Goal: Navigation & Orientation: Understand site structure

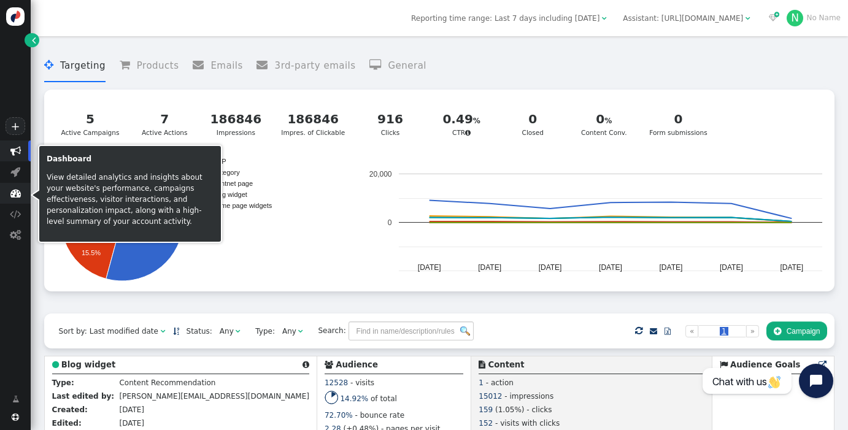
click at [14, 194] on span "" at bounding box center [15, 193] width 10 height 10
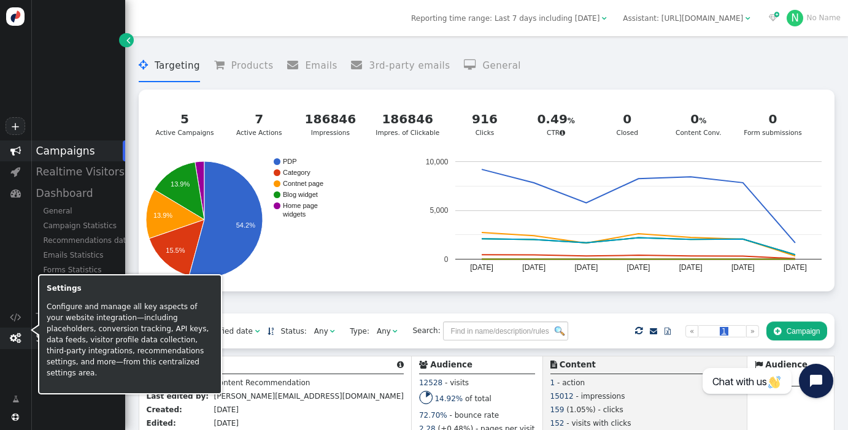
click at [16, 340] on span "" at bounding box center [15, 338] width 11 height 10
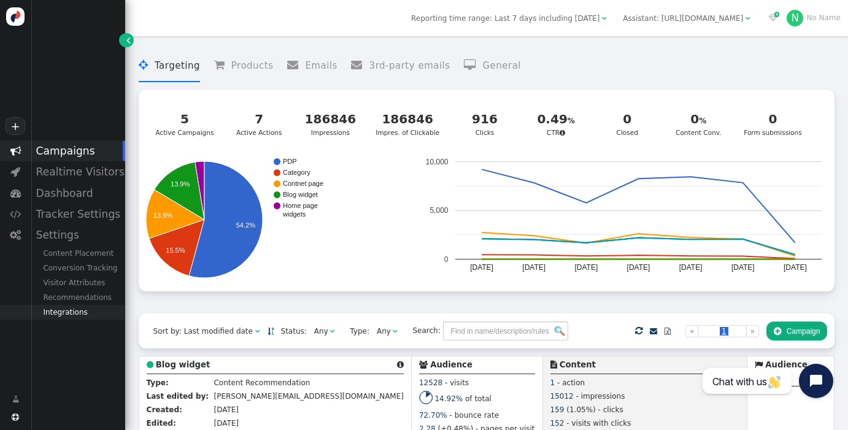
click at [79, 311] on div "Integrations" at bounding box center [78, 312] width 95 height 15
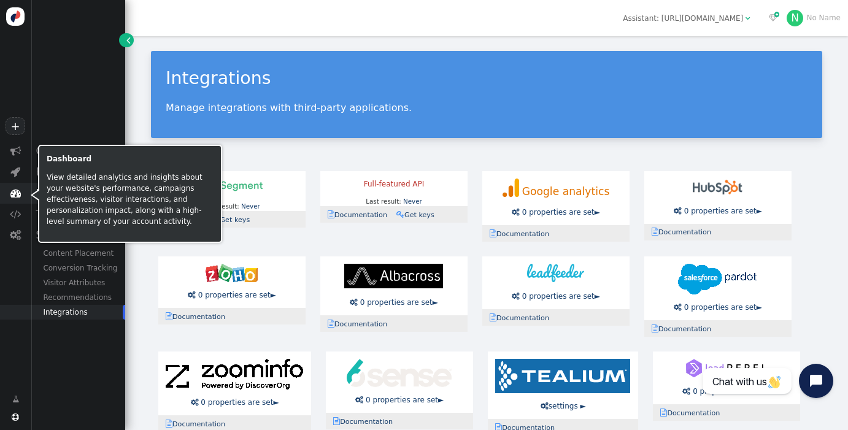
click at [12, 196] on span "" at bounding box center [15, 193] width 10 height 10
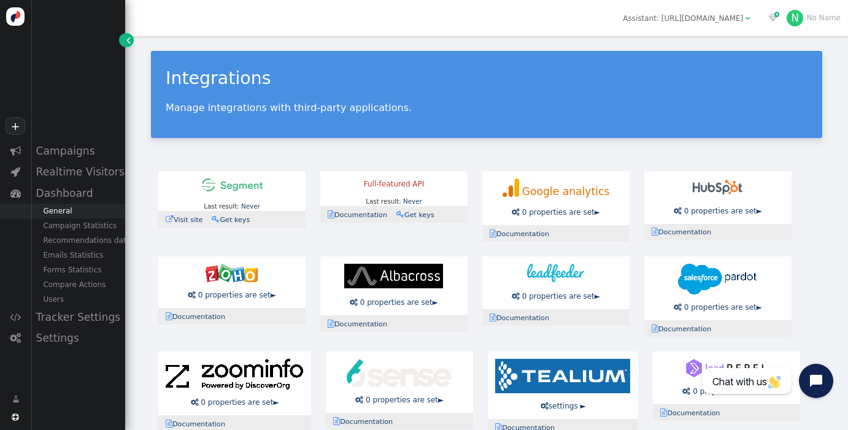
click at [69, 213] on div "General" at bounding box center [78, 211] width 95 height 15
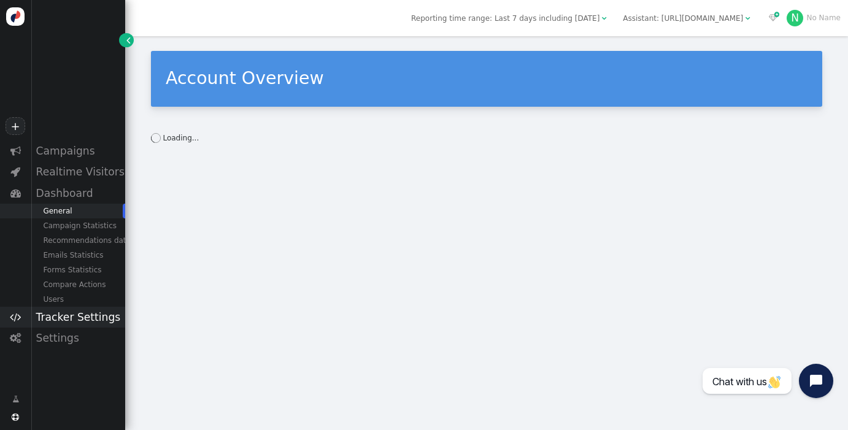
click at [21, 318] on span "" at bounding box center [15, 317] width 31 height 21
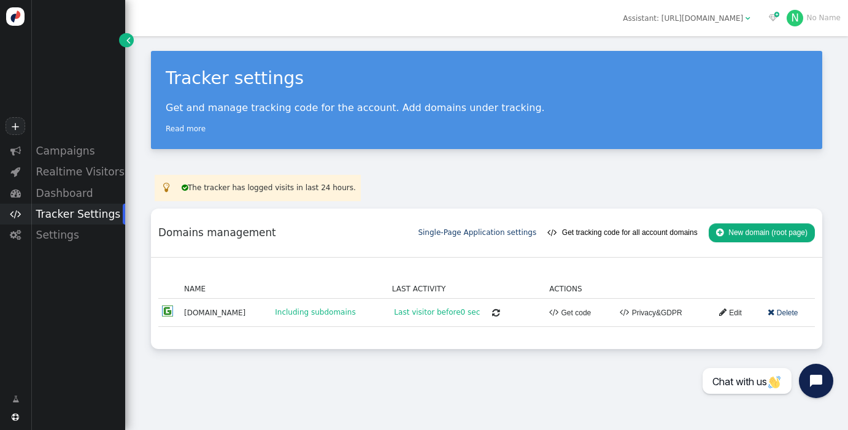
click at [15, 20] on img at bounding box center [15, 16] width 18 height 18
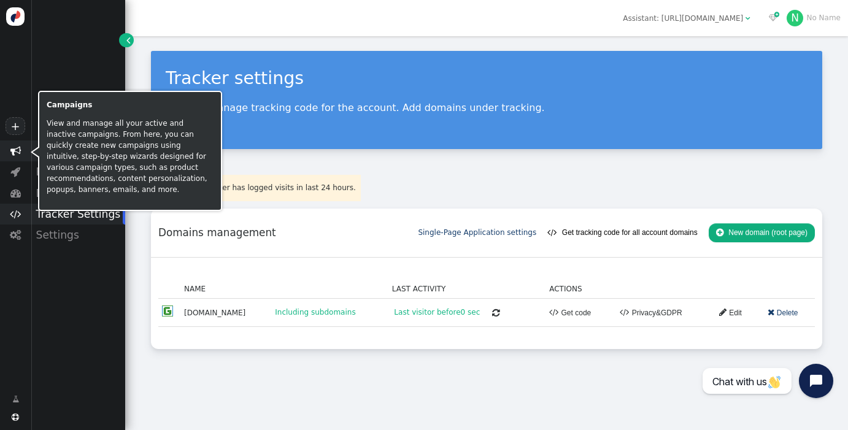
click at [14, 151] on span "" at bounding box center [15, 151] width 10 height 10
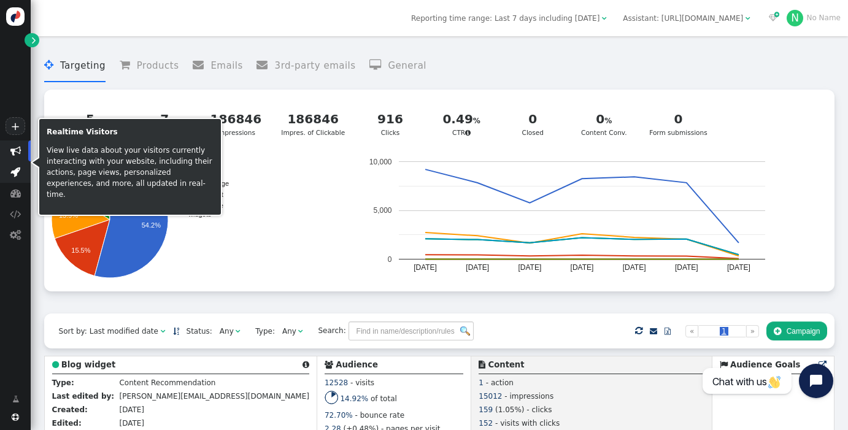
click at [16, 174] on span "" at bounding box center [15, 171] width 10 height 10
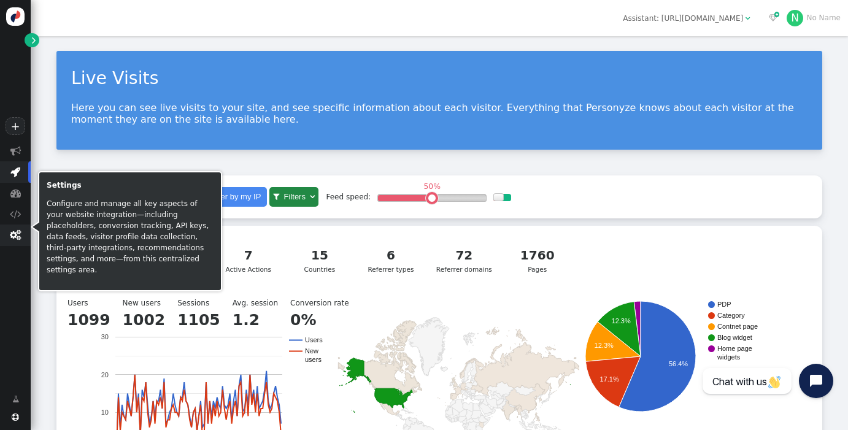
click at [15, 238] on span "" at bounding box center [15, 235] width 11 height 10
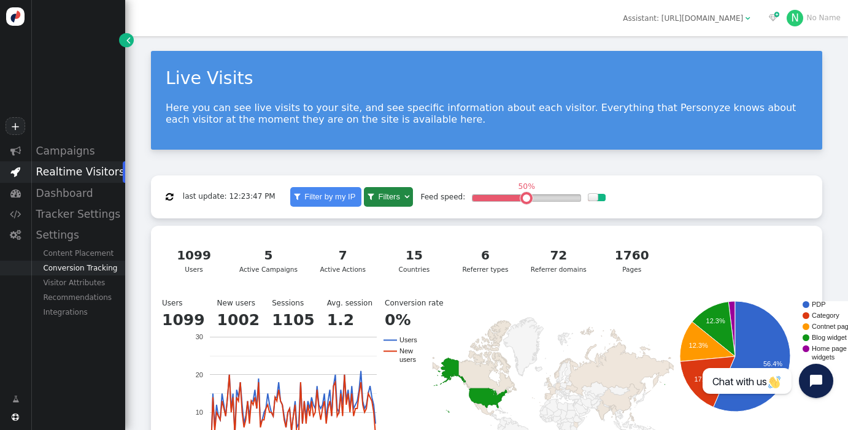
click at [75, 271] on div "Conversion Tracking" at bounding box center [78, 268] width 95 height 15
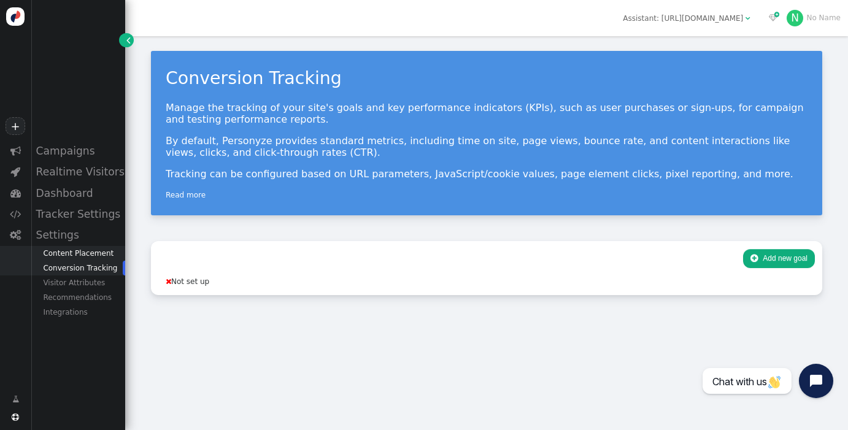
click at [72, 257] on div "Content Placement" at bounding box center [78, 253] width 95 height 15
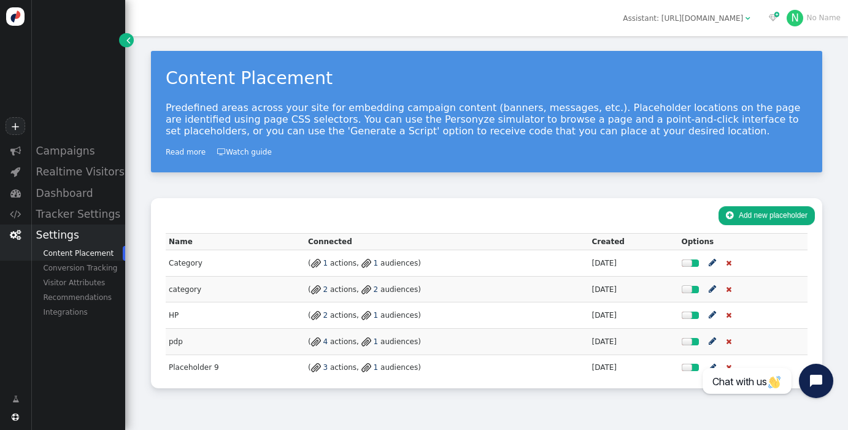
click at [59, 238] on div "Settings" at bounding box center [78, 235] width 95 height 21
click at [93, 300] on div "Recommendations" at bounding box center [78, 297] width 95 height 15
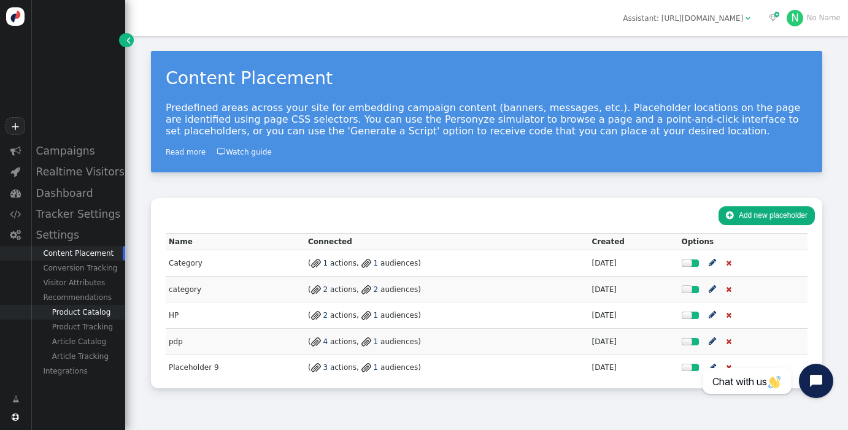
click at [102, 312] on div "Product Catalog" at bounding box center [78, 312] width 95 height 15
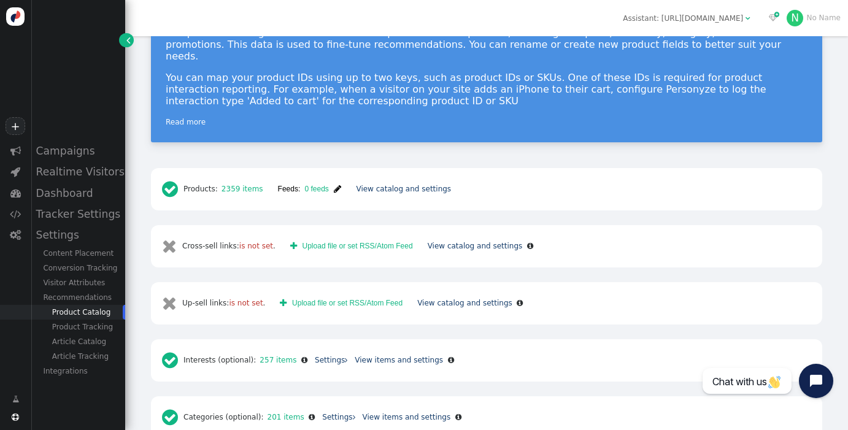
scroll to position [176, 0]
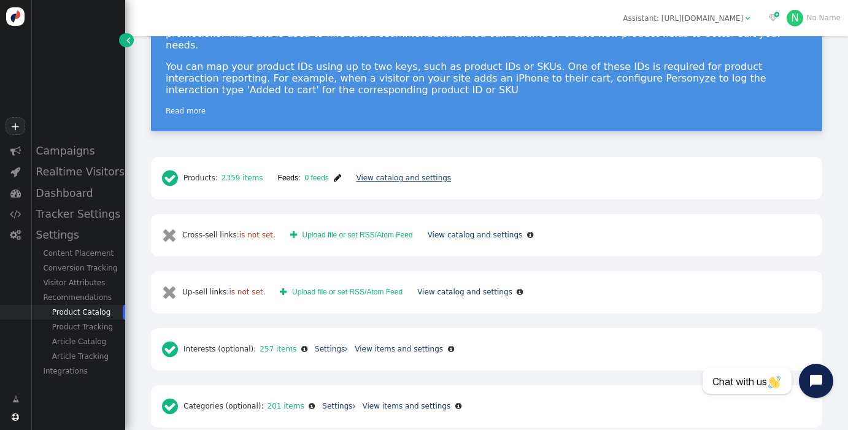
click at [384, 174] on link "View catalog and settings" at bounding box center [403, 178] width 95 height 9
